Goal: Task Accomplishment & Management: Manage account settings

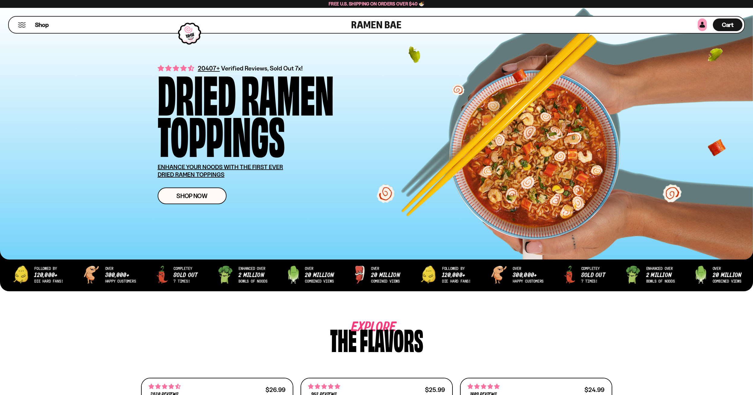
click at [700, 27] on link at bounding box center [702, 24] width 9 height 13
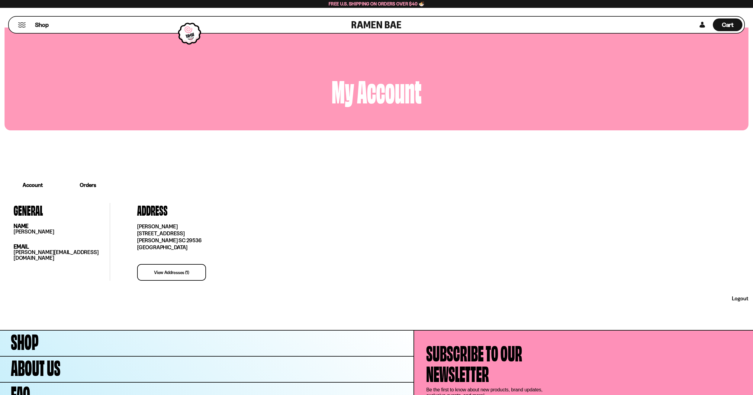
click at [91, 185] on link "Orders" at bounding box center [88, 185] width 54 height 19
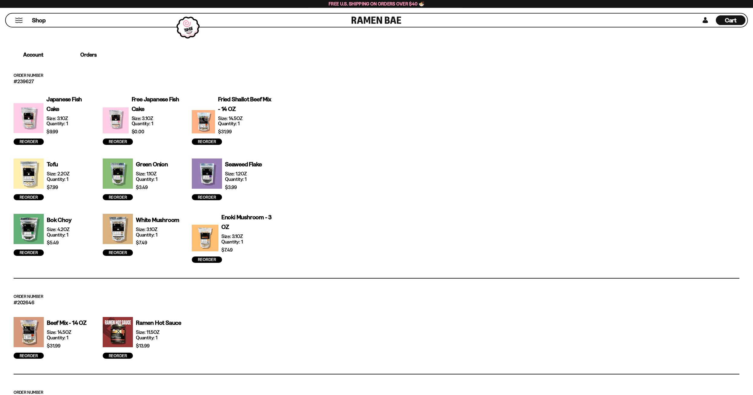
scroll to position [154, 0]
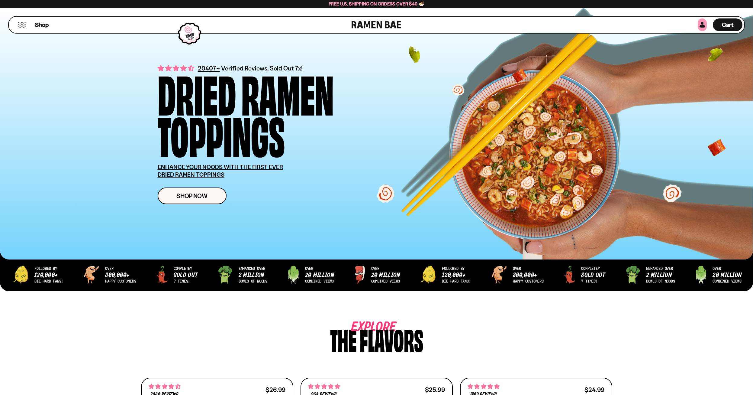
click at [703, 24] on link at bounding box center [702, 24] width 9 height 13
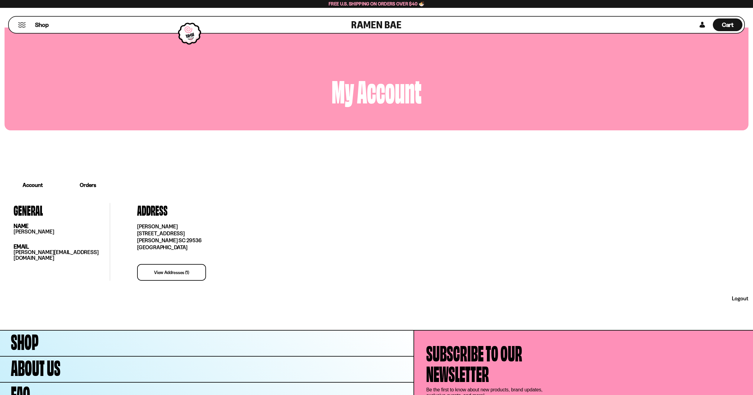
click at [92, 185] on link "Orders" at bounding box center [88, 185] width 54 height 19
